Goal: Task Accomplishment & Management: Manage account settings

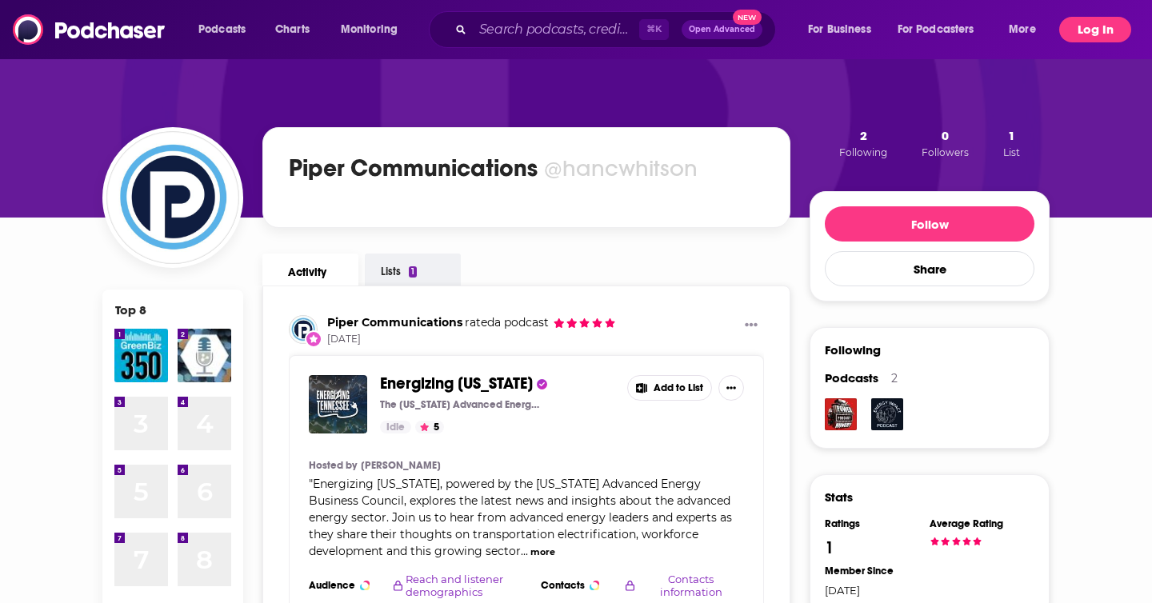
click at [1092, 25] on button "Log In" at bounding box center [1095, 30] width 72 height 26
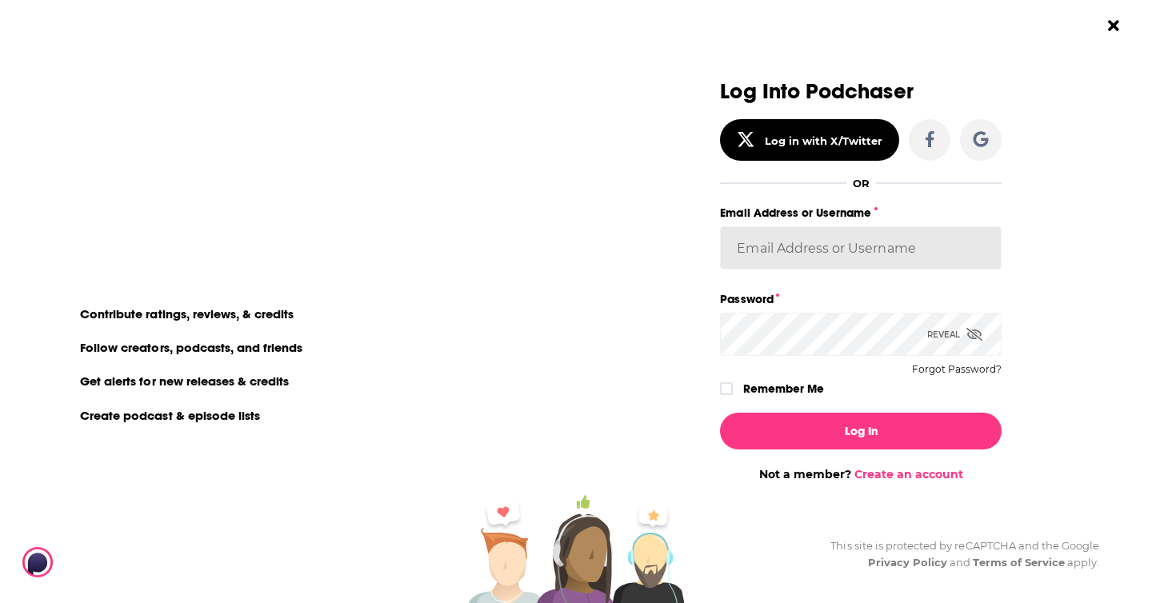
click at [939, 248] on input "Email Address or Username" at bounding box center [861, 247] width 282 height 43
type input "PiperComms"
click at [979, 339] on icon "Dialog" at bounding box center [975, 334] width 16 height 13
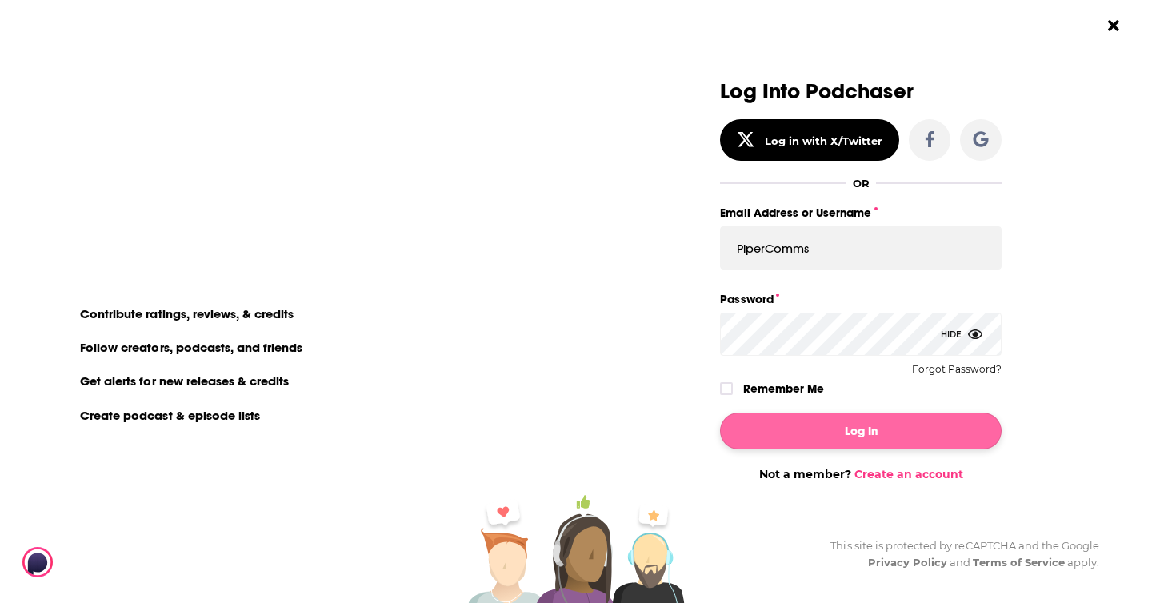
click at [725, 384] on icon "Dialog" at bounding box center [727, 389] width 10 height 10
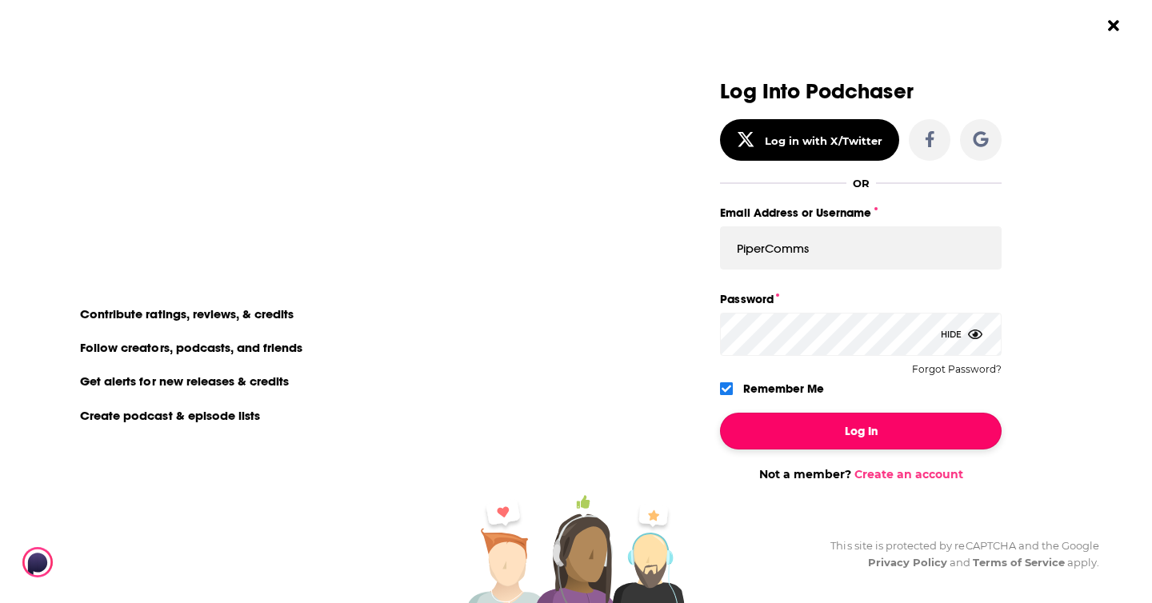
click at [824, 427] on button "Log In" at bounding box center [861, 431] width 282 height 37
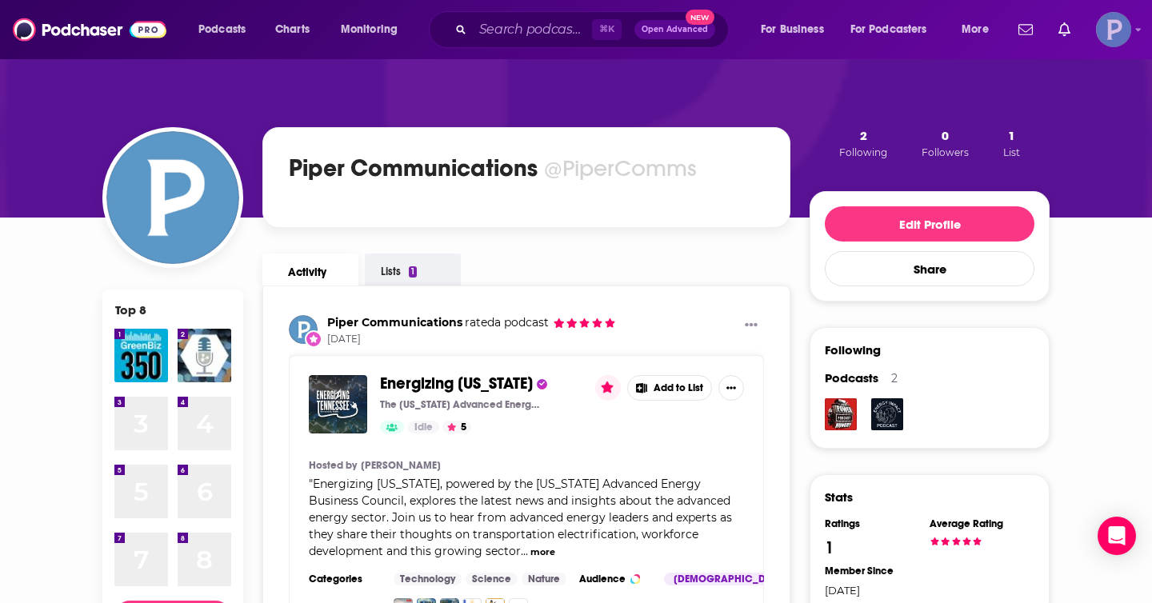
click at [1129, 26] on img "Logged in as PiperComms" at bounding box center [1113, 29] width 35 height 35
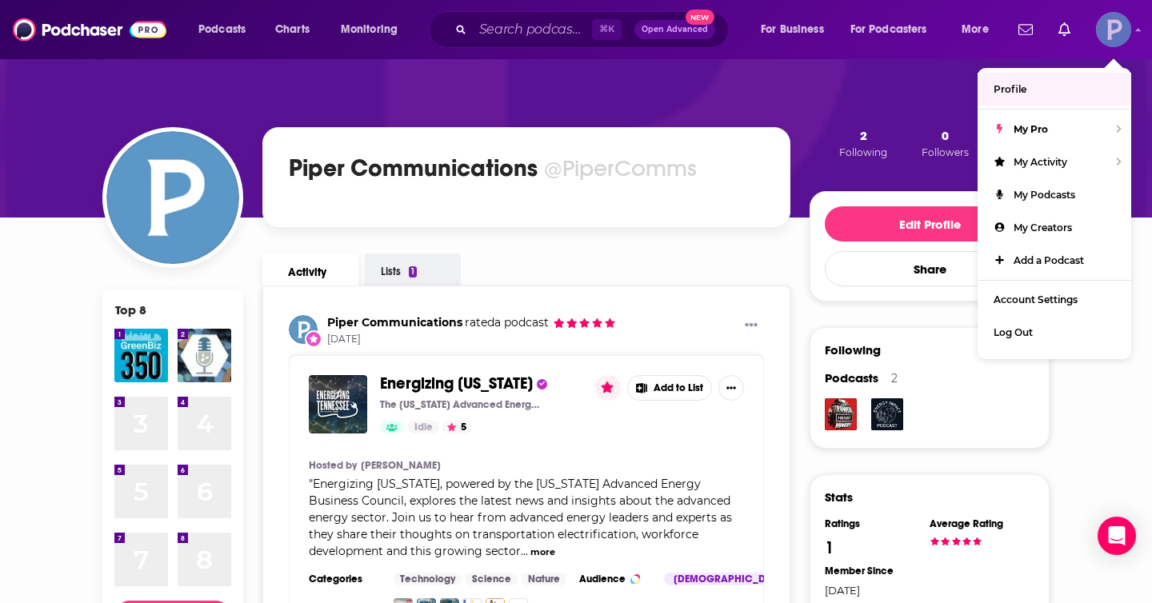
click at [1052, 84] on link "Profile" at bounding box center [1055, 89] width 154 height 33
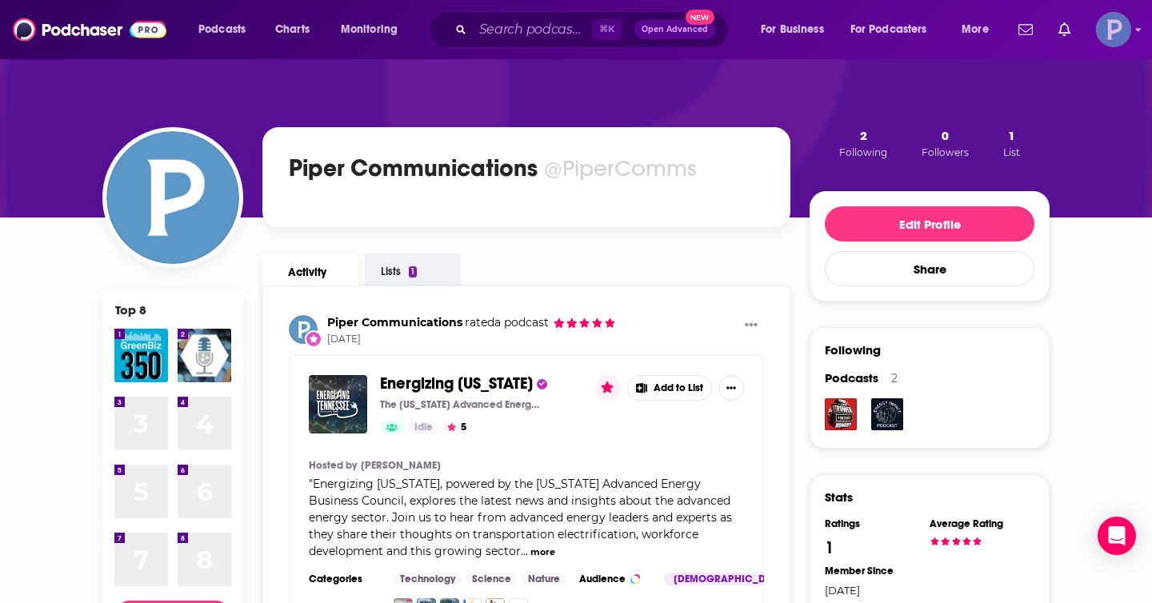
click at [1116, 35] on img "Logged in as PiperComms" at bounding box center [1113, 29] width 35 height 35
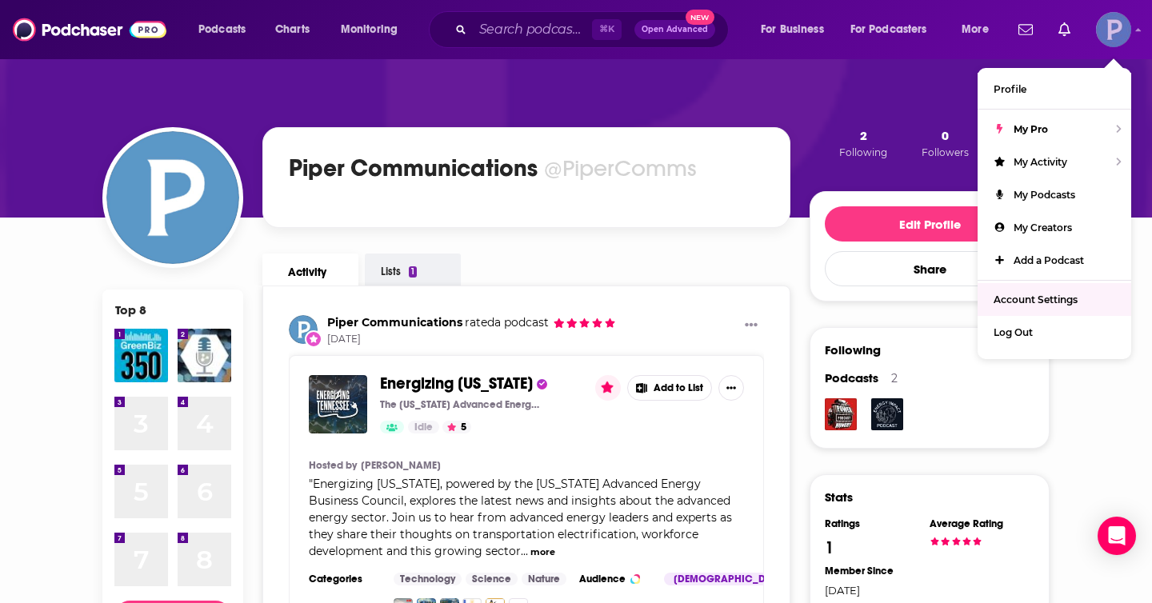
click at [1039, 298] on span "Account Settings" at bounding box center [1036, 300] width 84 height 12
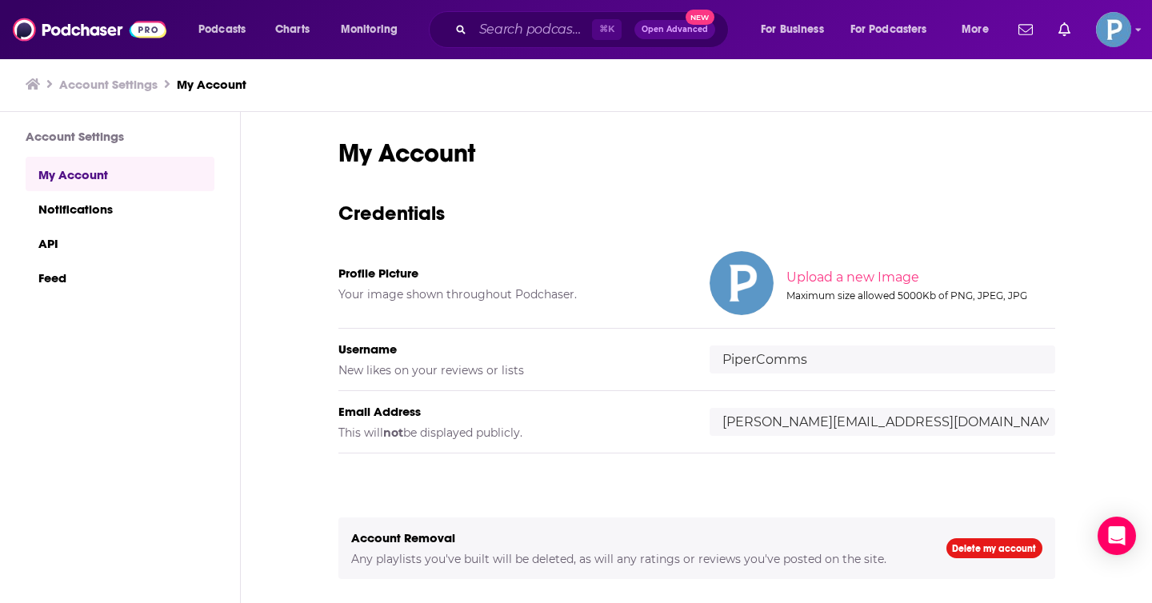
click at [1143, 27] on div "Podcasts Charts Monitoring ⌘ K Open Advanced New For Business For Podcasters Mo…" at bounding box center [576, 29] width 1152 height 59
click at [1126, 31] on img "Logged in as PiperComms" at bounding box center [1113, 29] width 35 height 35
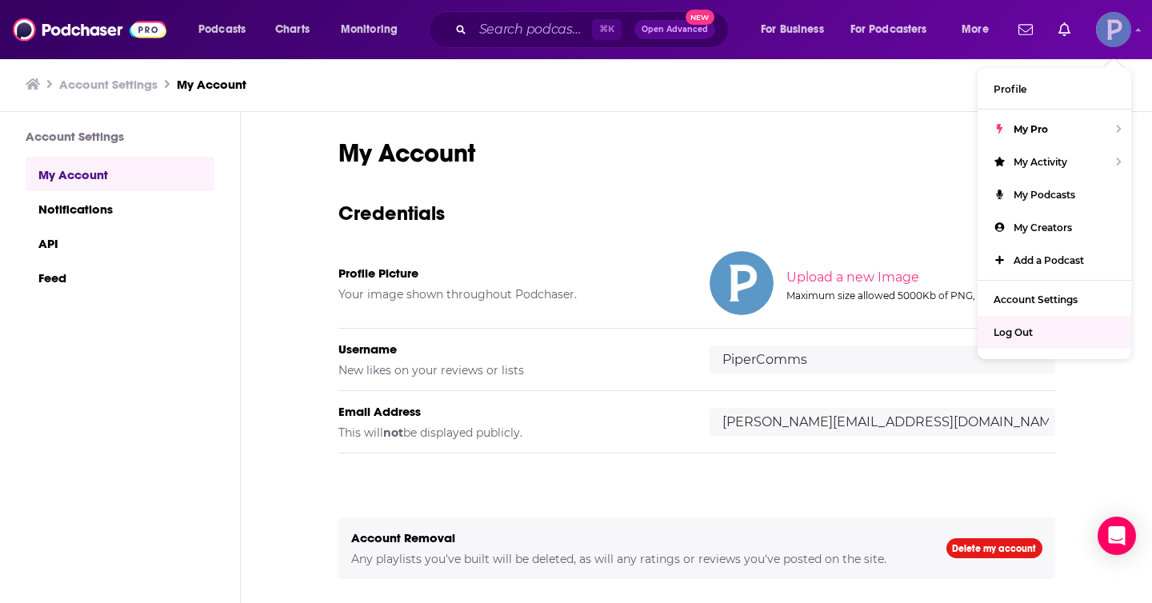
click at [1041, 322] on div "Log Out" at bounding box center [1055, 332] width 154 height 33
